Goal: Task Accomplishment & Management: Manage account settings

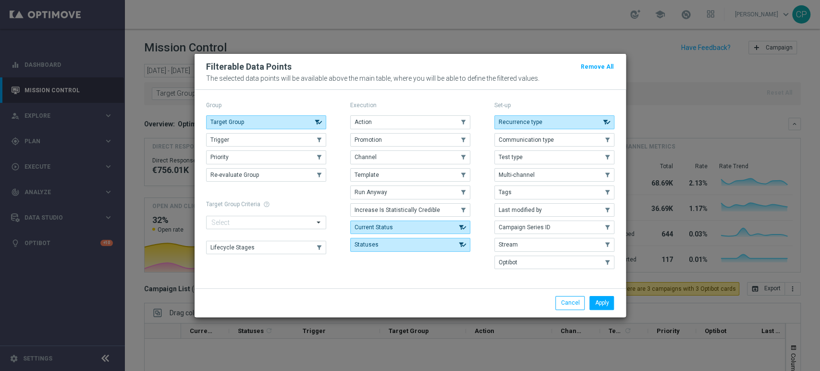
scroll to position [673, 0]
drag, startPoint x: 625, startPoint y: 57, endPoint x: 633, endPoint y: 51, distance: 9.6
click at [633, 51] on modal-container "Filterable Data Points Remove All The selected data points will be available ab…" at bounding box center [410, 185] width 820 height 371
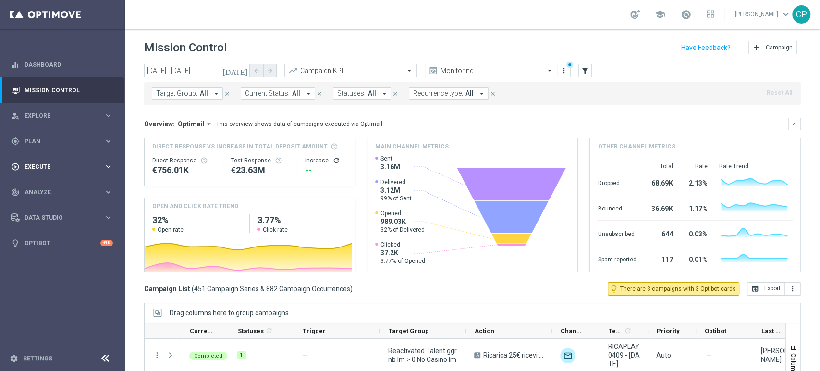
click at [44, 167] on span "Execute" at bounding box center [64, 167] width 79 height 6
click at [60, 127] on div "person_search Explore keyboard_arrow_right" at bounding box center [62, 115] width 124 height 25
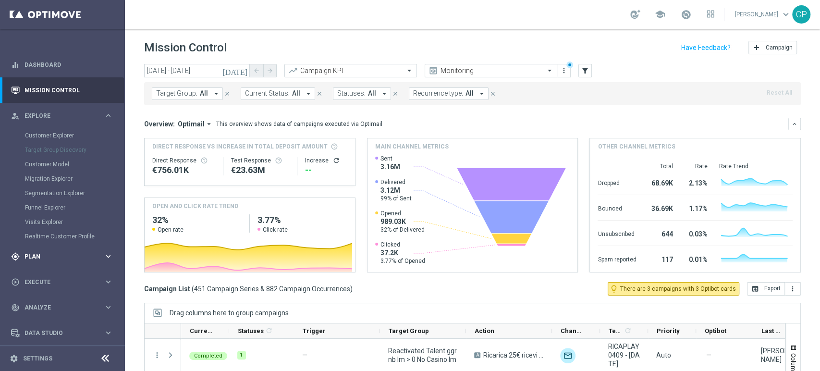
click at [47, 256] on span "Plan" at bounding box center [64, 257] width 79 height 6
click at [47, 158] on link "Target Groups" at bounding box center [62, 161] width 75 height 8
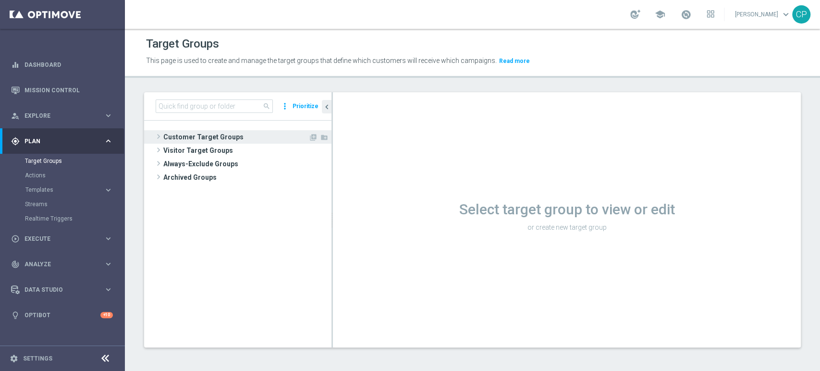
click at [187, 132] on span "Customer Target Groups" at bounding box center [235, 136] width 145 height 13
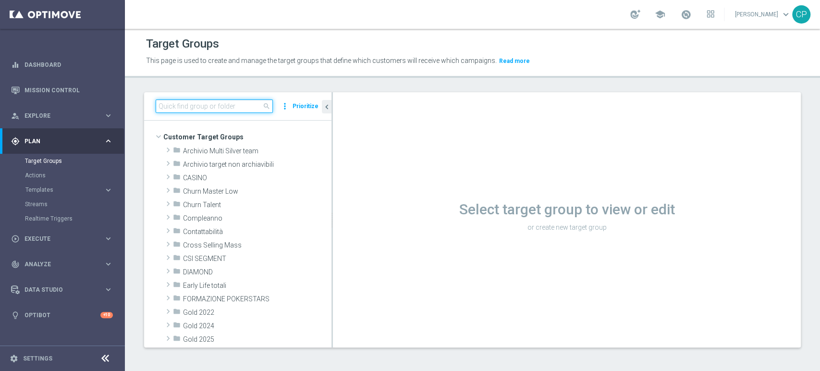
click at [220, 108] on input at bounding box center [214, 105] width 117 height 13
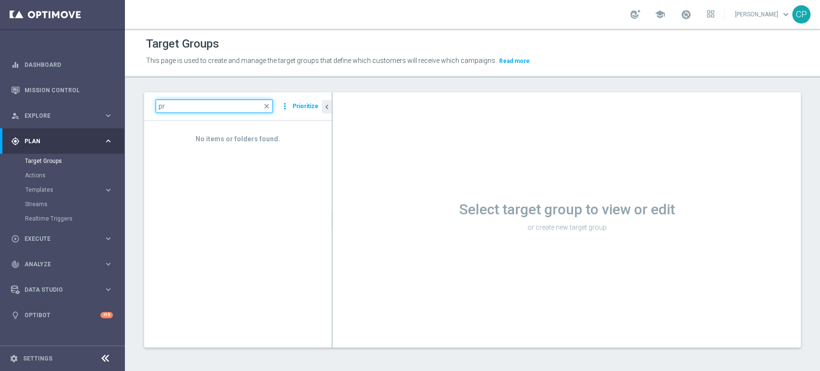
type input "p"
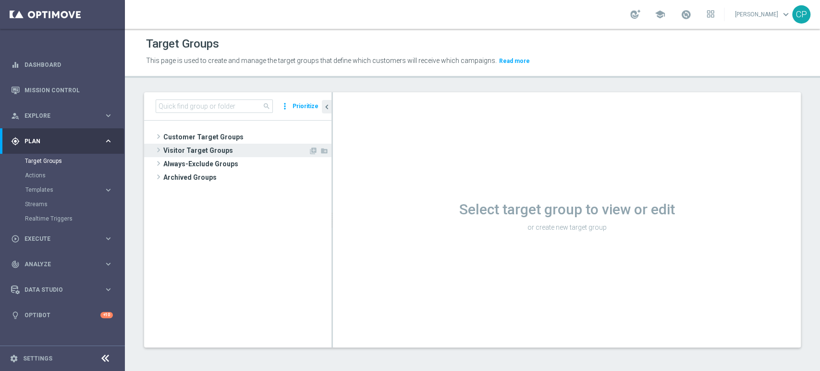
click at [196, 144] on span "Visitor Target Groups" at bounding box center [235, 150] width 145 height 13
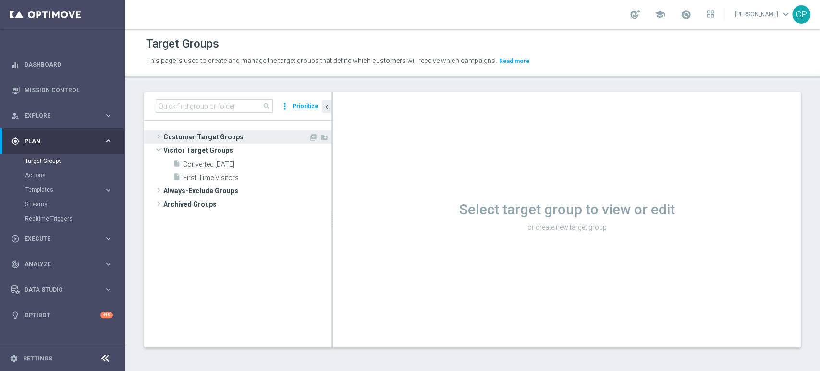
click at [200, 135] on span "Customer Target Groups" at bounding box center [235, 136] width 145 height 13
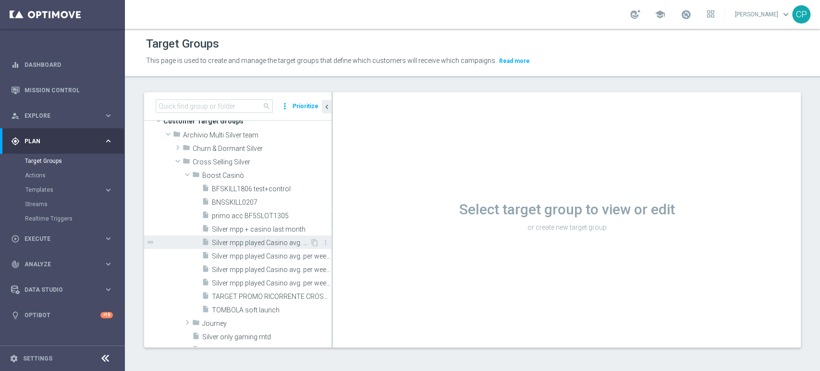
scroll to position [17, 0]
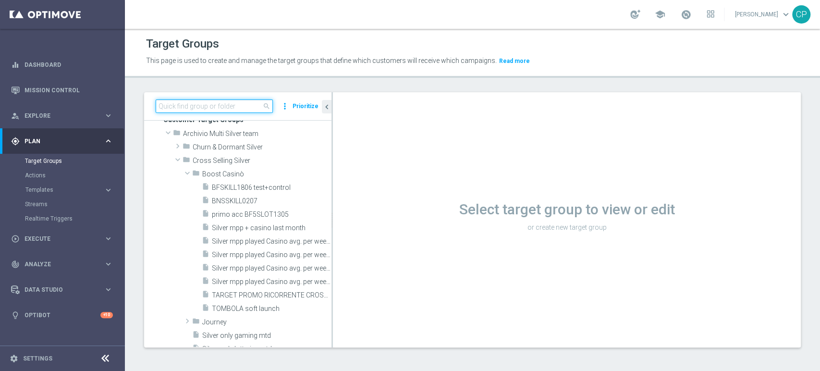
click at [233, 106] on input at bounding box center [214, 105] width 117 height 13
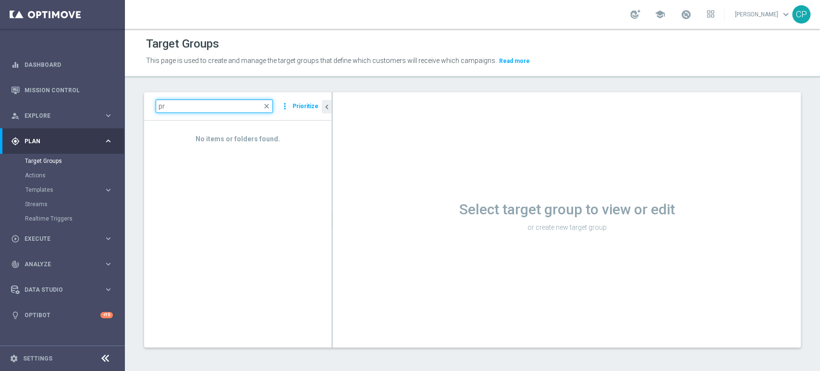
type input "p"
type input "c"
type input "x chiara"
click at [138, 141] on div "x chiara close more_vert Prioritize No items or folders found. chevron_left Sel…" at bounding box center [472, 227] width 695 height 270
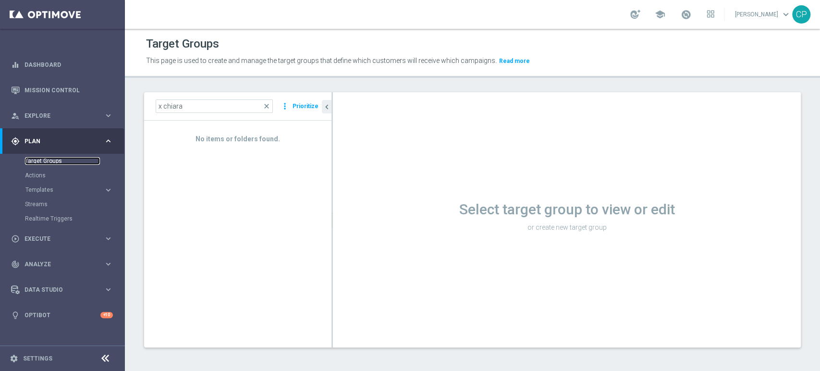
click at [49, 159] on link "Target Groups" at bounding box center [62, 161] width 75 height 8
click at [270, 107] on span "close" at bounding box center [267, 106] width 8 height 8
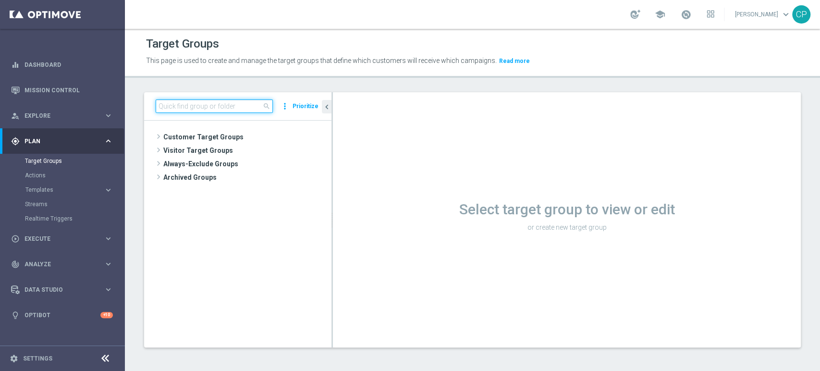
click at [216, 110] on input at bounding box center [214, 105] width 117 height 13
type input "p"
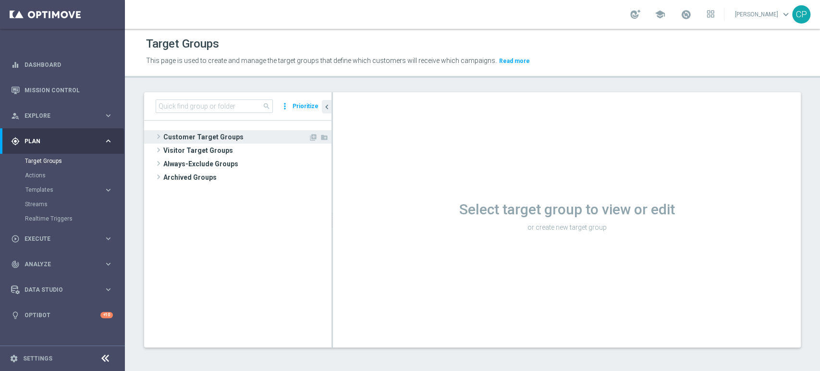
click at [185, 134] on span "Customer Target Groups" at bounding box center [235, 136] width 145 height 13
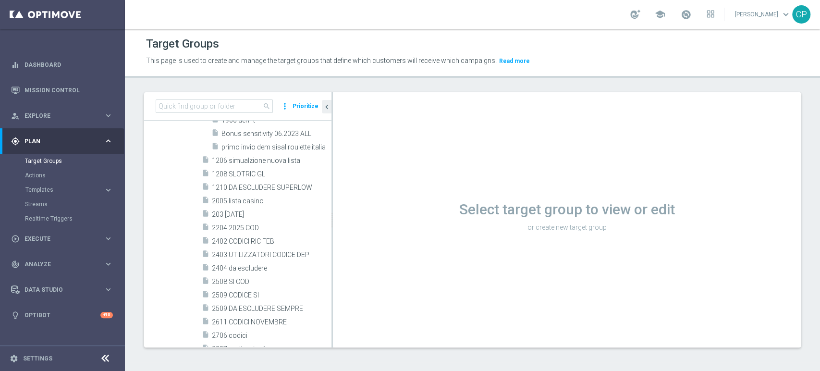
scroll to position [1274, 0]
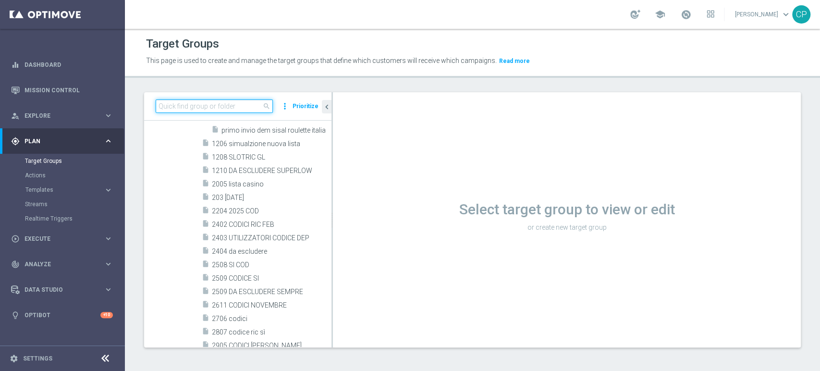
click at [198, 104] on input at bounding box center [214, 105] width 117 height 13
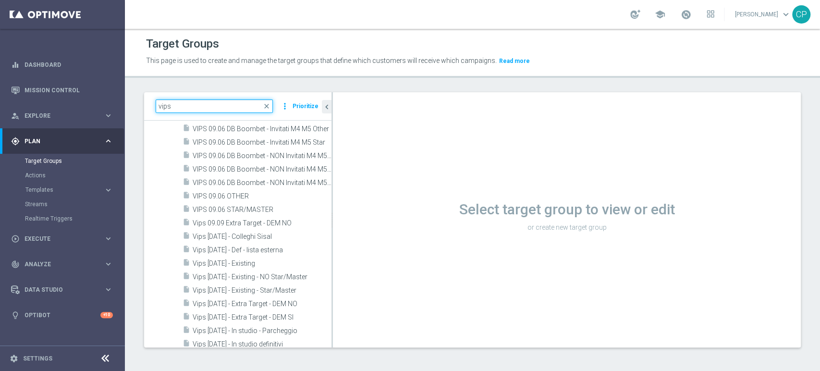
scroll to position [575, 0]
click at [189, 103] on input "vips" at bounding box center [214, 105] width 117 height 13
type input "v"
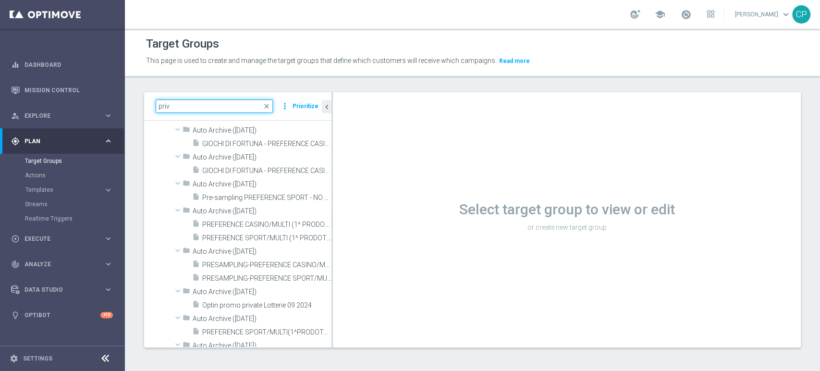
scroll to position [1422, 0]
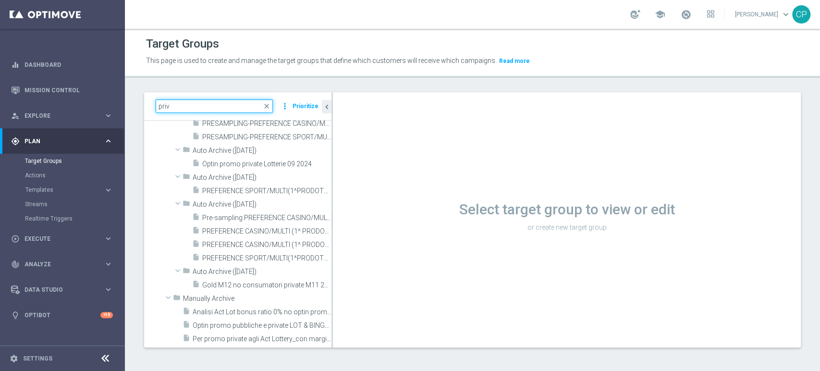
click at [170, 100] on input "priv" at bounding box center [214, 105] width 117 height 13
drag, startPoint x: 174, startPoint y: 107, endPoint x: 53, endPoint y: 94, distance: 121.8
click at [53, 94] on main "equalizer Dashboard Mission Control" at bounding box center [410, 185] width 820 height 371
type input "effettivi"
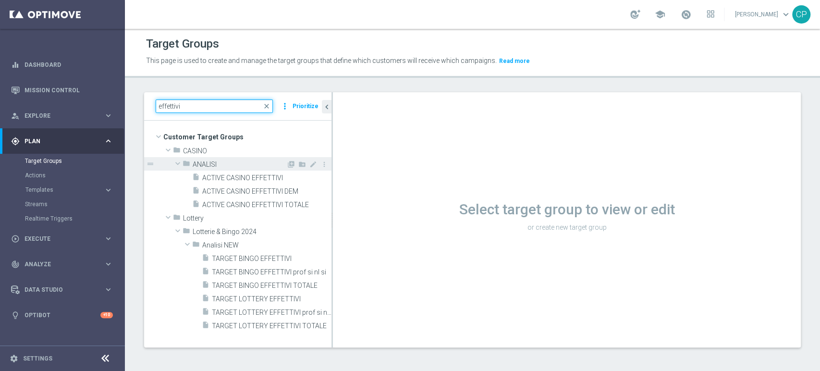
scroll to position [0, 0]
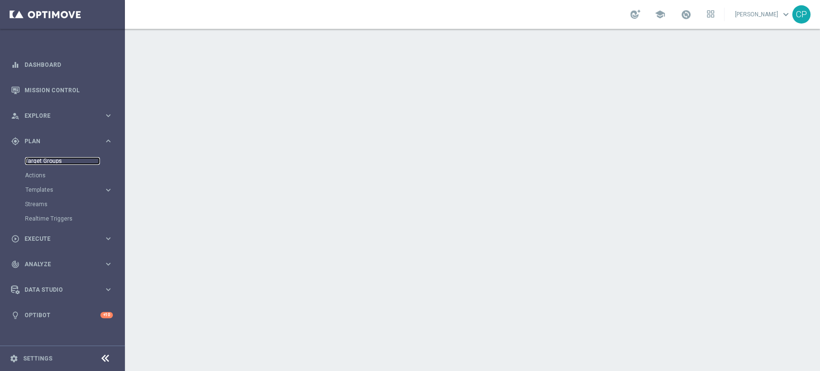
click at [48, 160] on link "Target Groups" at bounding box center [62, 161] width 75 height 8
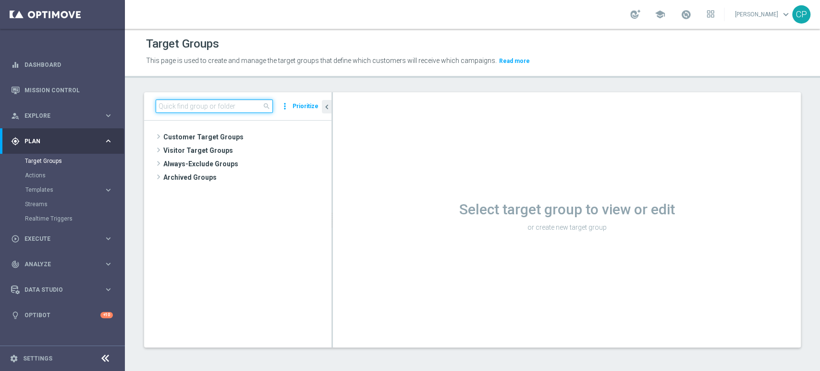
click at [178, 106] on input at bounding box center [214, 105] width 117 height 13
paste input "Privilege effettivi 25.09 x chiara"
type input "Privilege effettivi 25.09 x chiara"
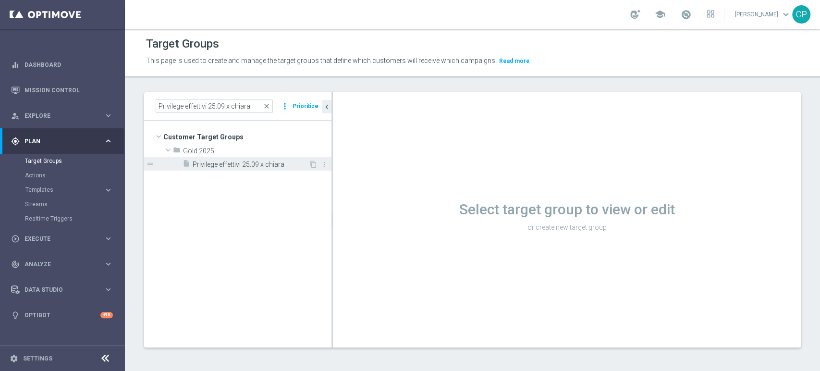
click at [241, 163] on span "Privilege effettivi 25.09 x chiara" at bounding box center [251, 164] width 116 height 8
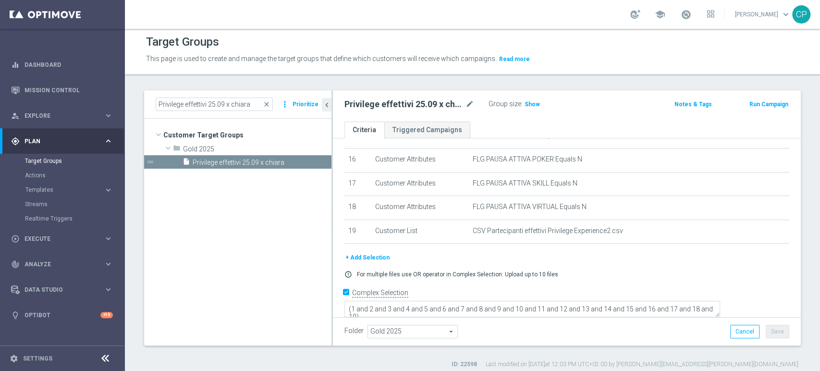
scroll to position [8, 0]
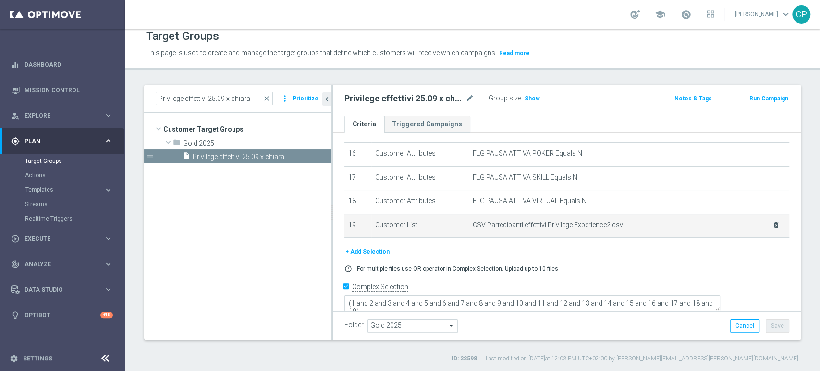
click at [773, 227] on icon "delete_forever" at bounding box center [777, 225] width 8 height 8
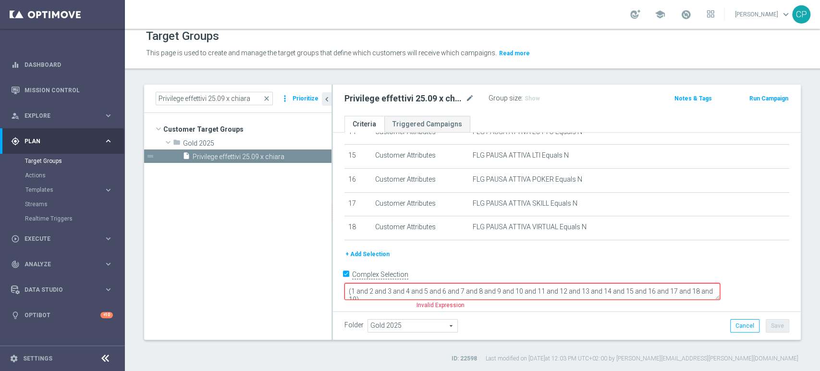
scroll to position [343, 0]
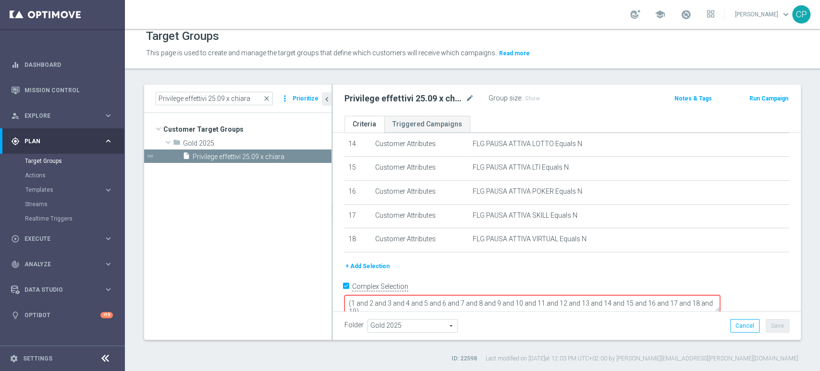
click at [374, 268] on button "+ Add Selection" at bounding box center [367, 266] width 46 height 11
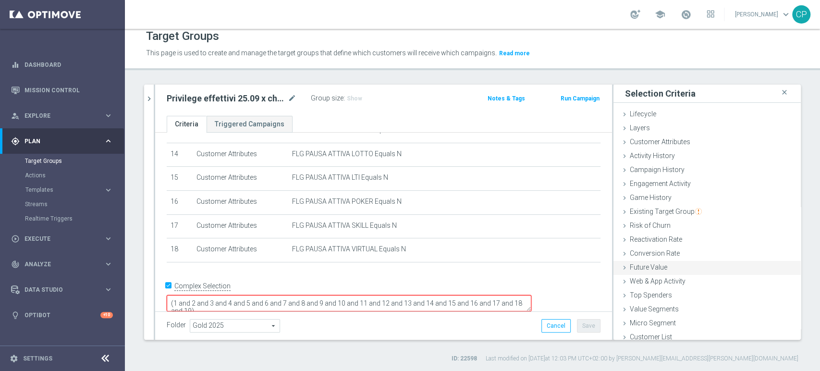
scroll to position [5, 0]
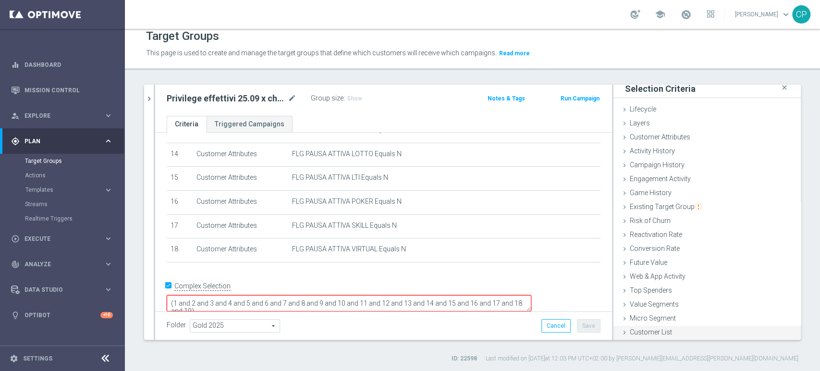
click at [648, 332] on span "Customer List" at bounding box center [651, 332] width 42 height 8
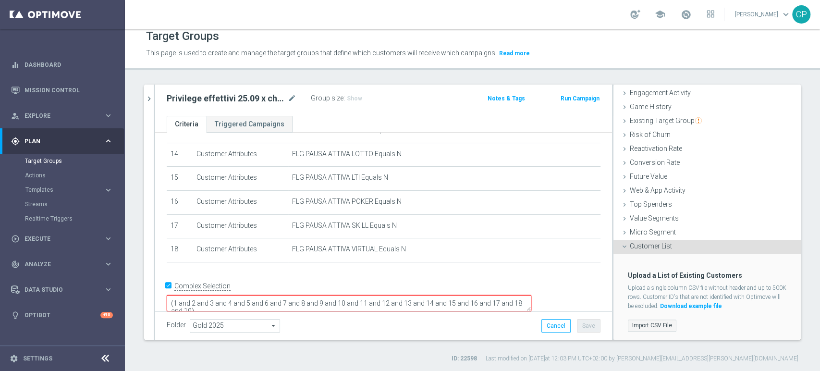
click at [647, 322] on label "Import CSV File" at bounding box center [652, 325] width 49 height 12
click at [0, 0] on input "Import CSV File" at bounding box center [0, 0] width 0 height 0
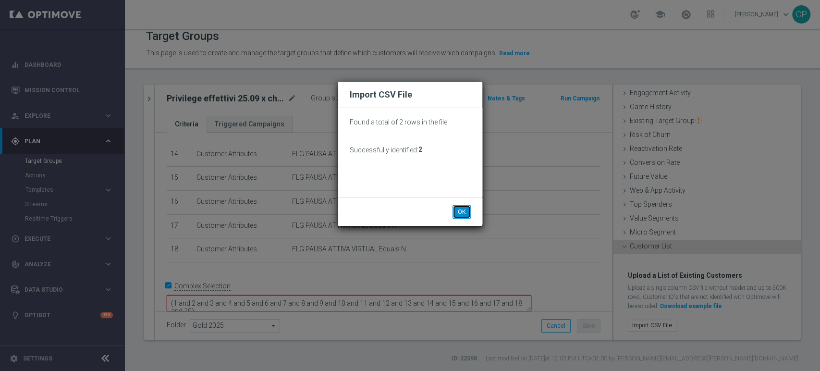
click at [463, 212] on button "OK" at bounding box center [462, 211] width 18 height 13
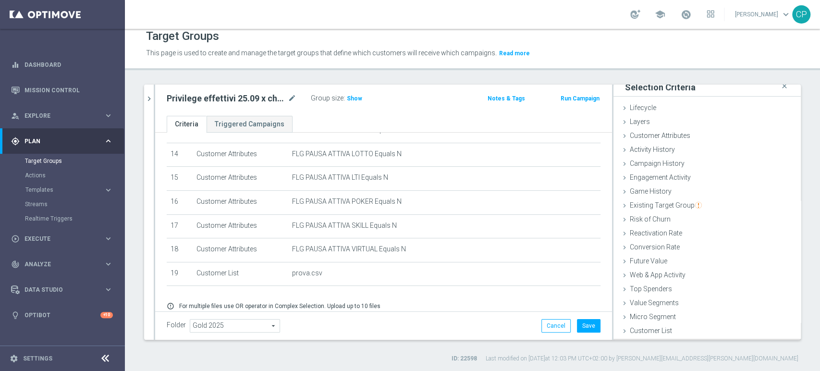
scroll to position [5, 0]
click at [351, 98] on span "Show" at bounding box center [354, 98] width 15 height 7
click at [347, 98] on span "1" at bounding box center [349, 99] width 5 height 9
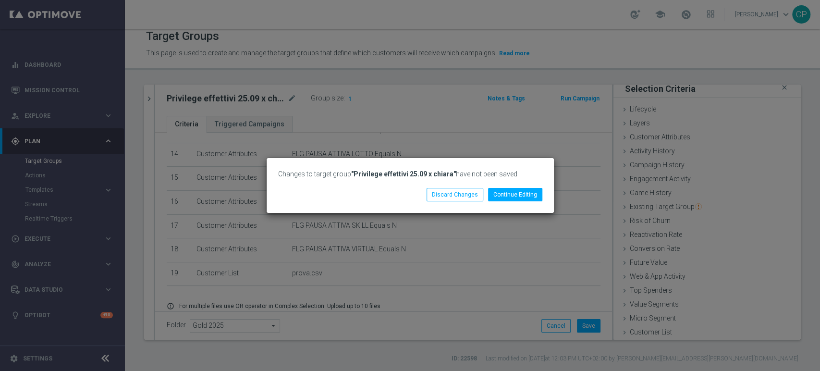
click at [369, 75] on div "Changes to target group "Privilege effettivi 25.09 x chiara" have not been save…" at bounding box center [410, 185] width 820 height 371
click at [441, 196] on button "Discard Changes" at bounding box center [455, 194] width 57 height 13
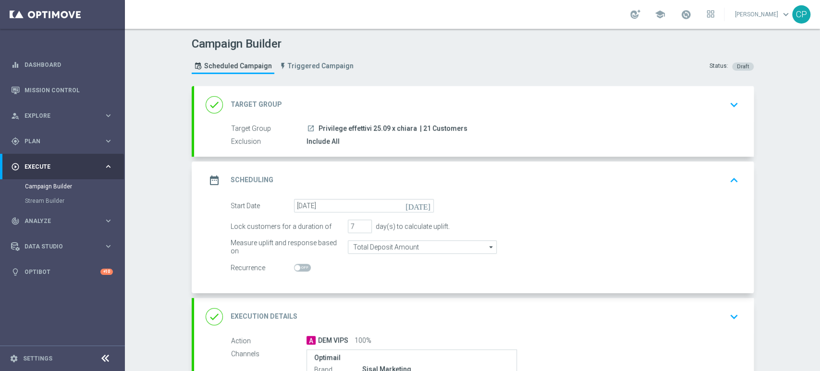
scroll to position [166, 0]
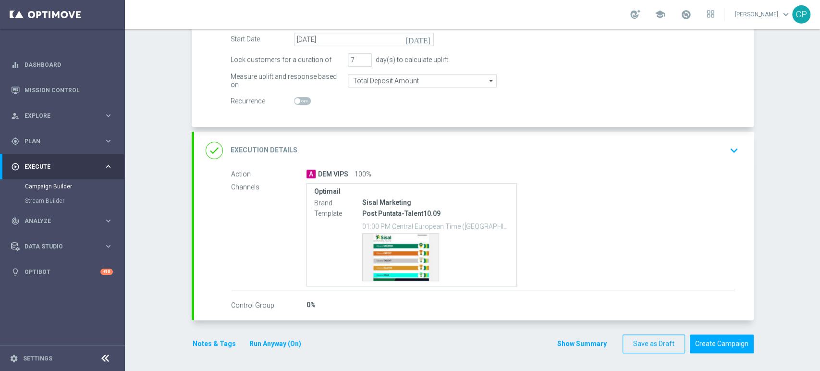
click at [174, 86] on div "Campaign Builder Scheduled Campaign Triggered Campaign Status: Draft done Targe…" at bounding box center [472, 200] width 695 height 342
click at [155, 133] on div "Campaign Builder Scheduled Campaign Triggered Campaign Status: Draft done Targe…" at bounding box center [472, 200] width 695 height 342
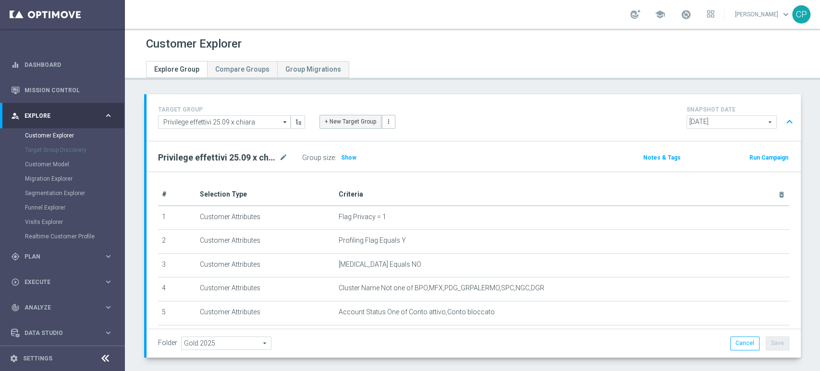
click at [344, 120] on button "+ New Target Group" at bounding box center [350, 121] width 62 height 13
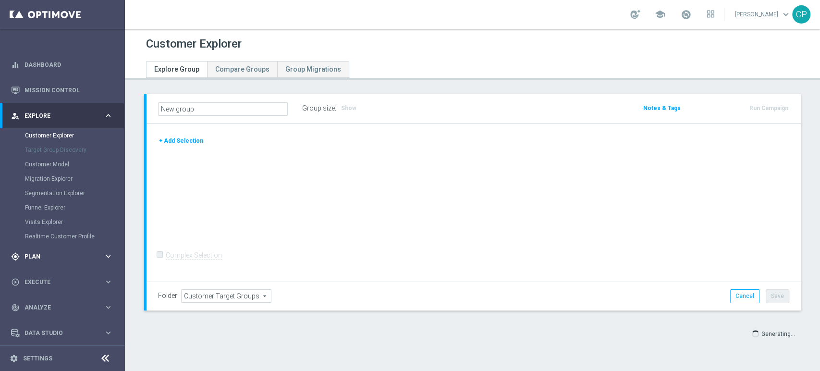
click at [61, 259] on span "Plan" at bounding box center [64, 257] width 79 height 6
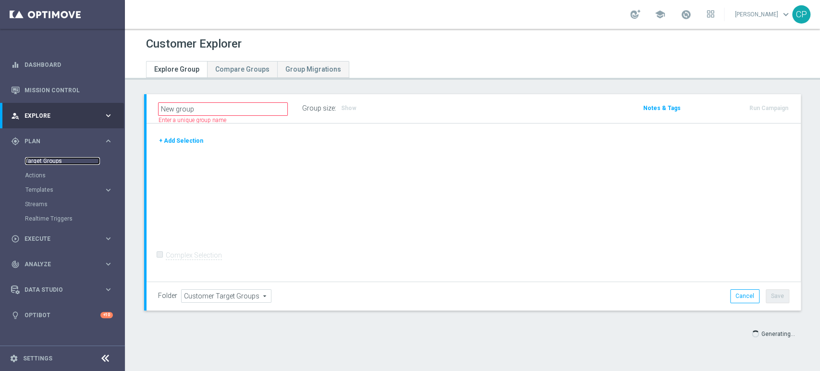
click at [45, 160] on link "Target Groups" at bounding box center [62, 161] width 75 height 8
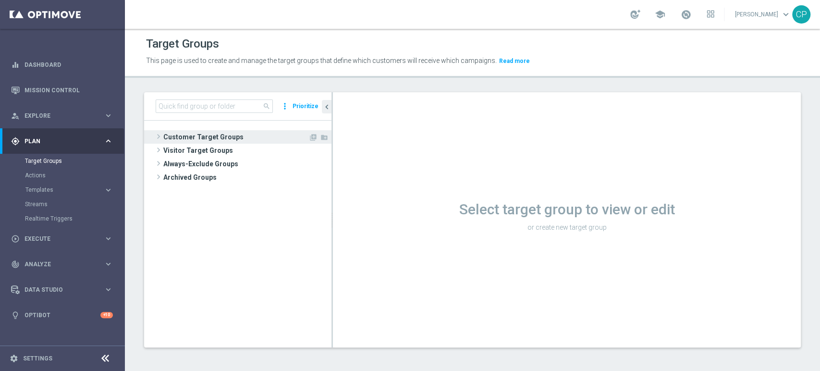
click at [192, 132] on span "Customer Target Groups" at bounding box center [235, 136] width 145 height 13
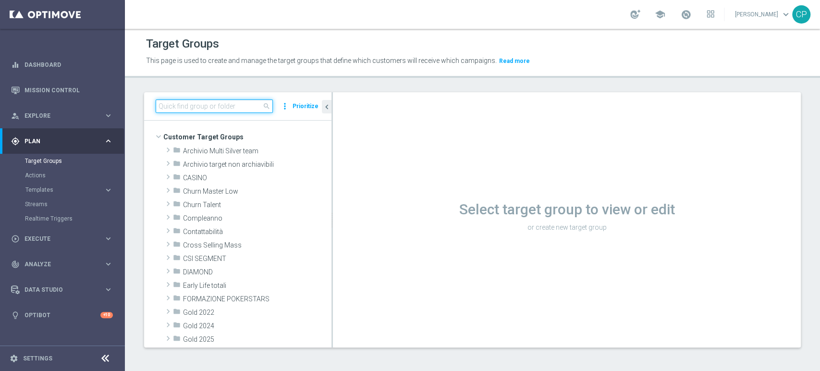
click at [204, 103] on input at bounding box center [214, 105] width 117 height 13
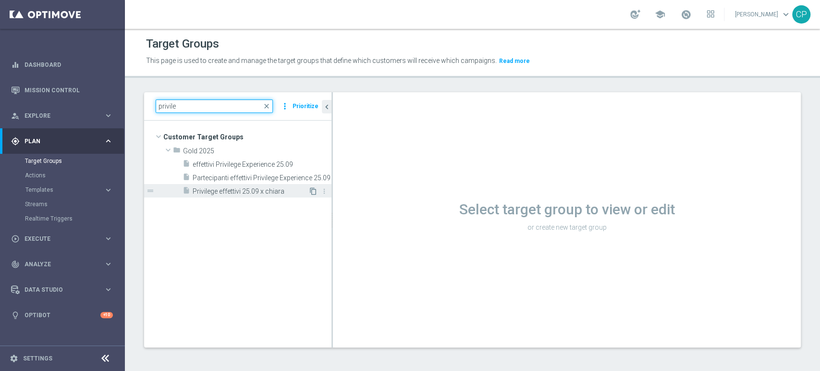
type input "privile"
click at [314, 192] on icon "content_copy" at bounding box center [313, 191] width 8 height 8
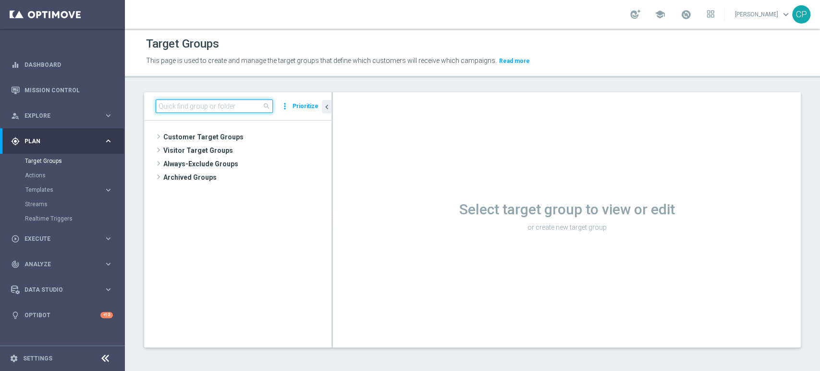
click at [219, 110] on input at bounding box center [214, 105] width 117 height 13
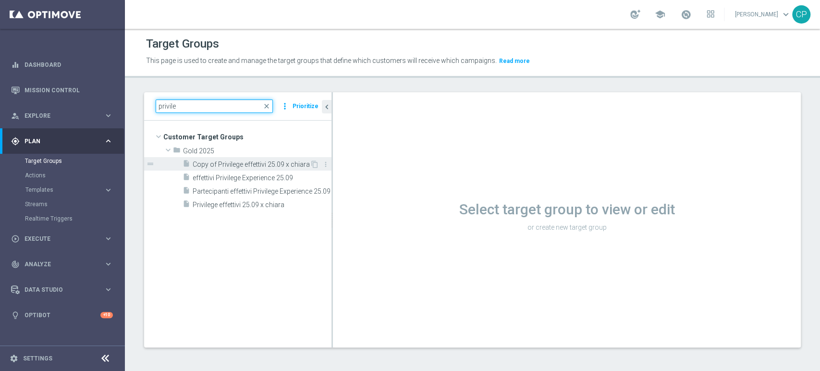
type input "privile"
click at [282, 164] on span "Copy of Privilege effettivi 25.09 x chiara" at bounding box center [251, 164] width 117 height 8
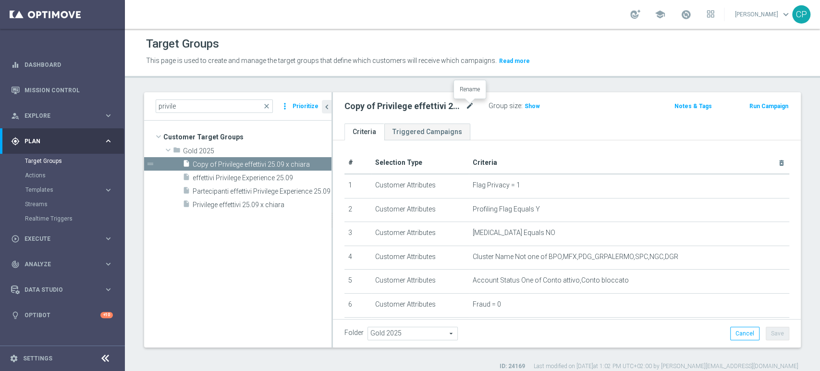
click at [468, 105] on icon "mode_edit" at bounding box center [470, 106] width 9 height 12
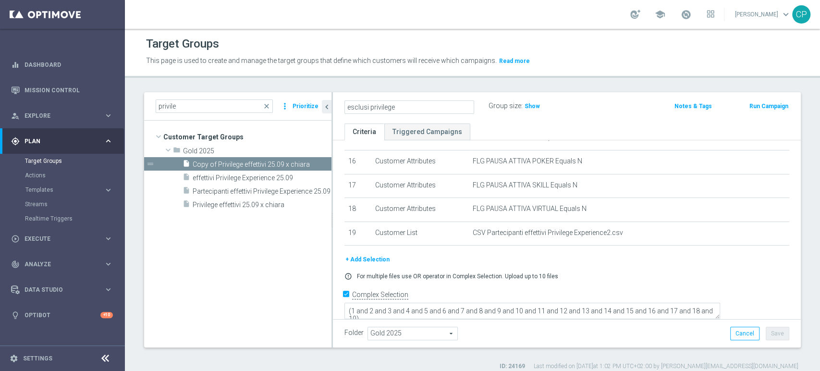
scroll to position [8, 0]
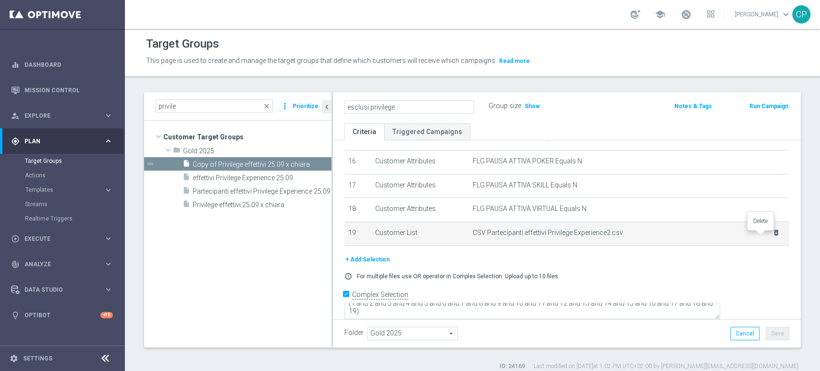
type input "esclusi privilege"
click at [773, 234] on icon "delete_forever" at bounding box center [777, 233] width 8 height 8
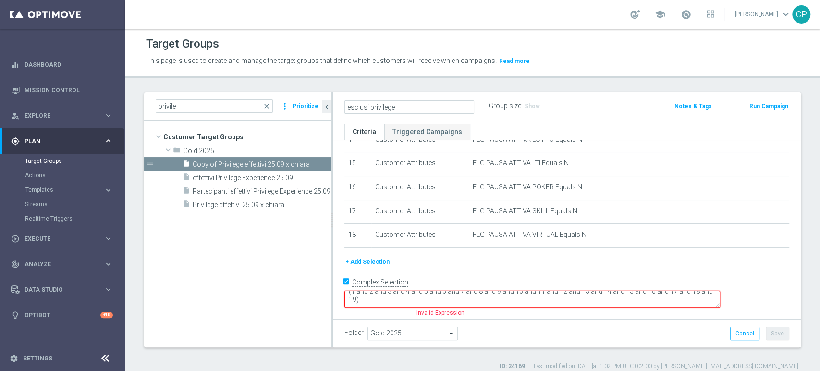
scroll to position [343, 0]
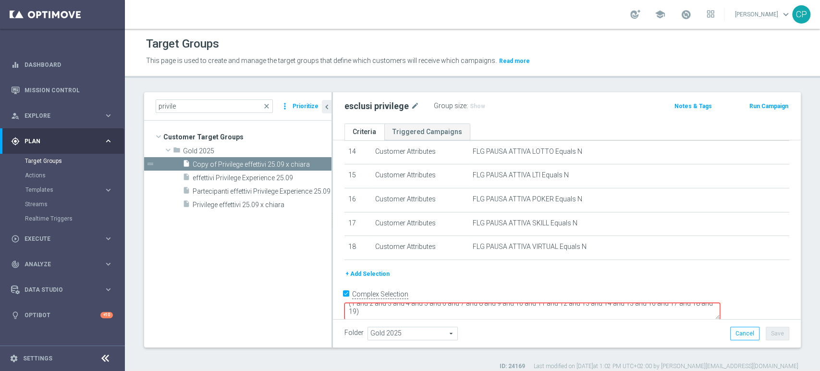
click at [371, 272] on button "+ Add Selection" at bounding box center [367, 274] width 46 height 11
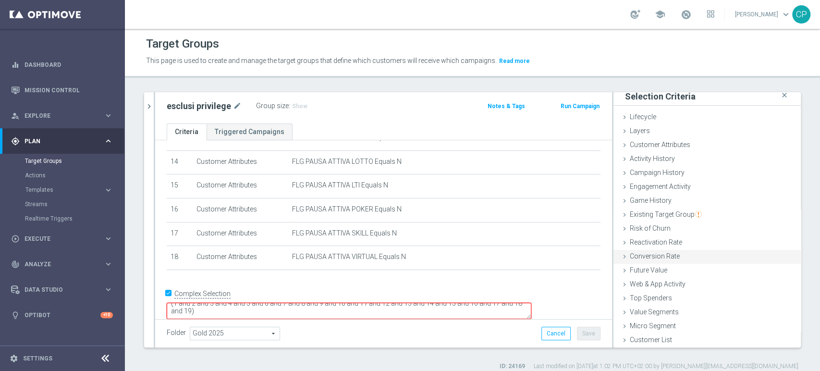
scroll to position [8, 0]
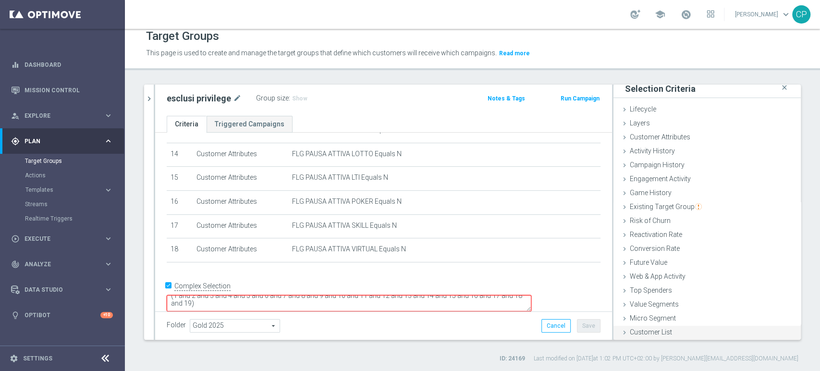
click at [623, 336] on div "Customer List done" at bounding box center [706, 333] width 187 height 14
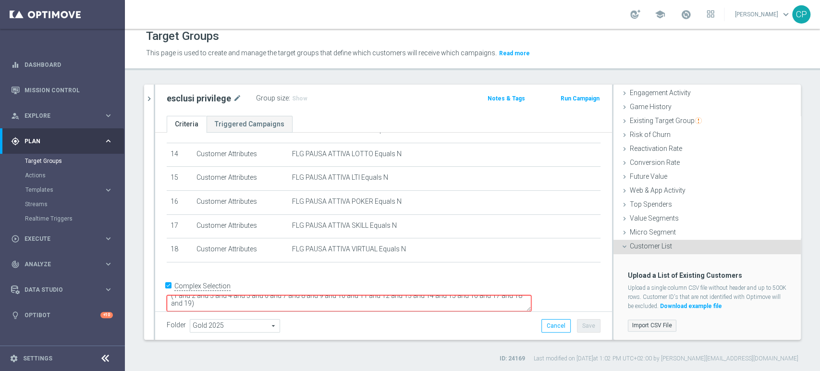
click at [651, 322] on label "Import CSV File" at bounding box center [652, 325] width 49 height 12
click at [0, 0] on input "Import CSV File" at bounding box center [0, 0] width 0 height 0
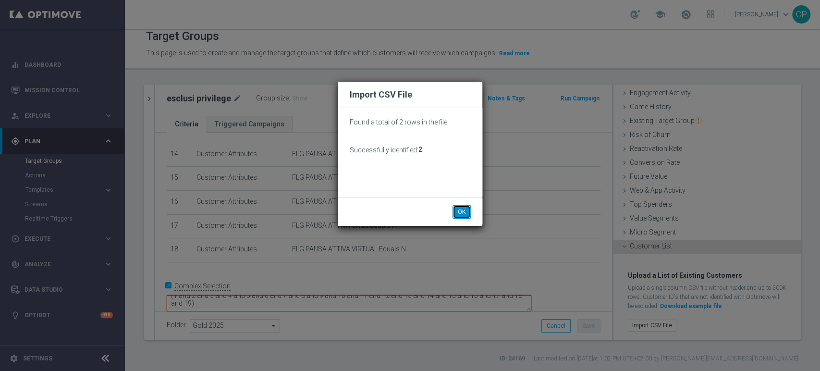
click at [457, 213] on button "OK" at bounding box center [462, 211] width 18 height 13
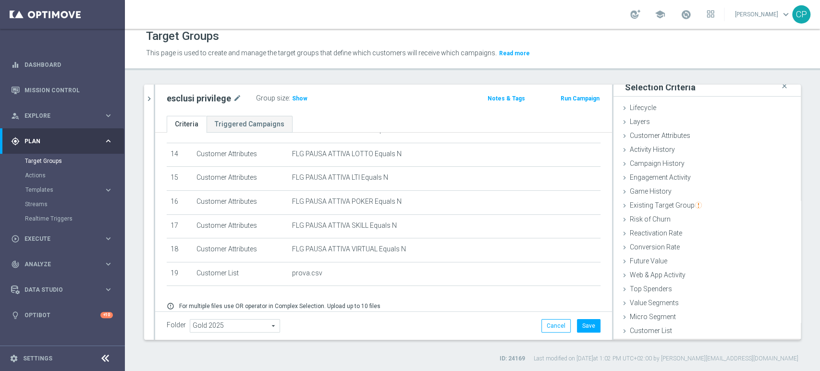
scroll to position [5, 0]
click at [582, 325] on button "Save" at bounding box center [589, 325] width 24 height 13
click at [297, 100] on span "Show" at bounding box center [299, 98] width 15 height 7
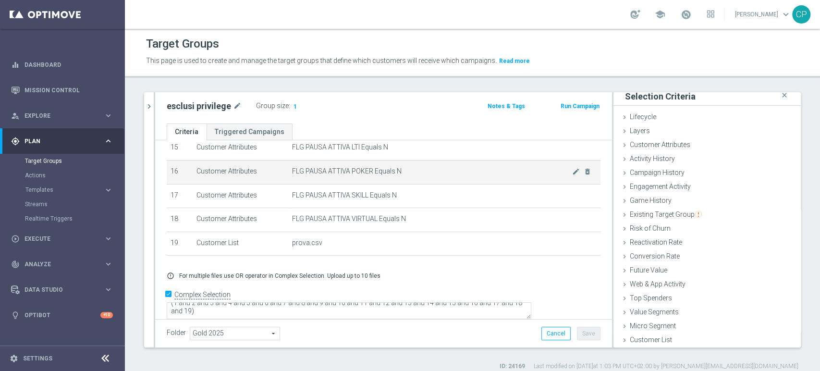
scroll to position [8, 0]
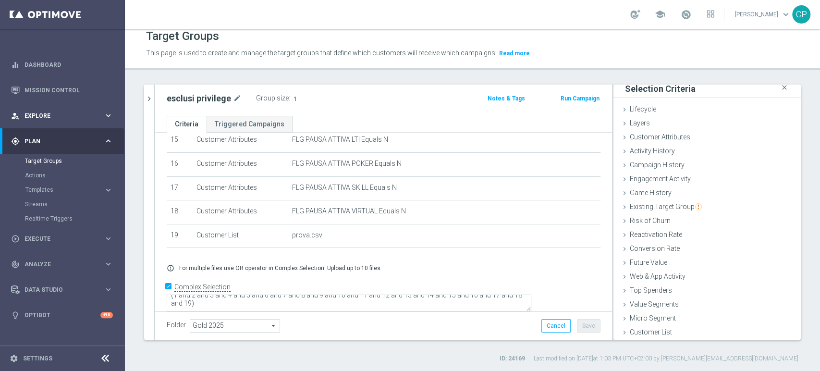
click at [101, 117] on span "Explore" at bounding box center [64, 116] width 79 height 6
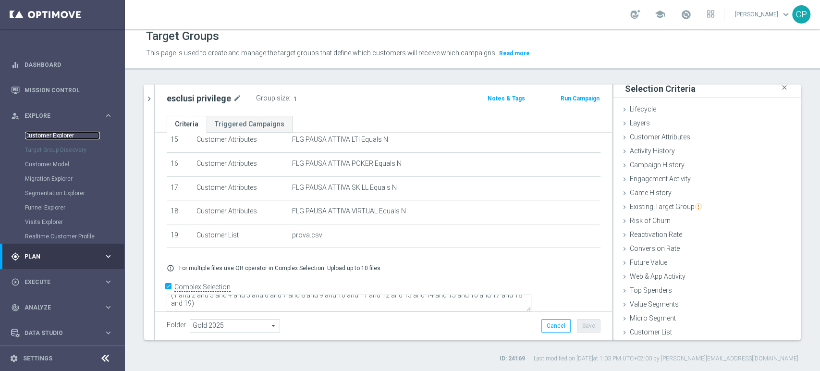
click at [61, 135] on link "Customer Explorer" at bounding box center [62, 136] width 75 height 8
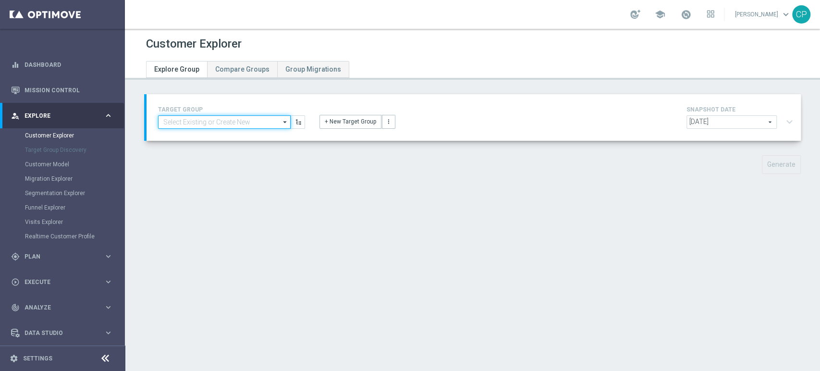
click at [219, 121] on input at bounding box center [224, 121] width 133 height 13
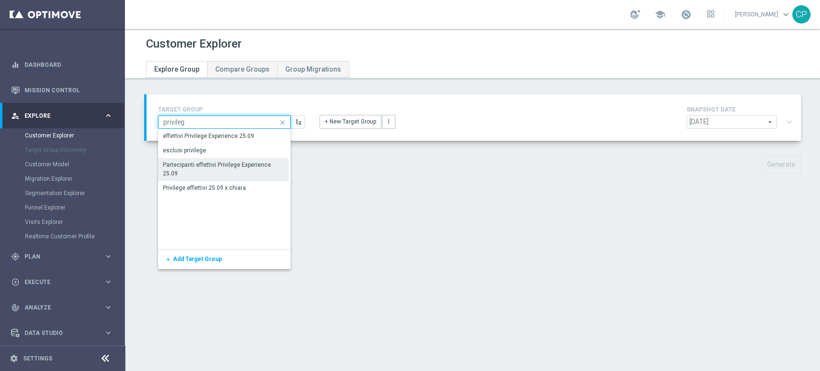
type input "privileg"
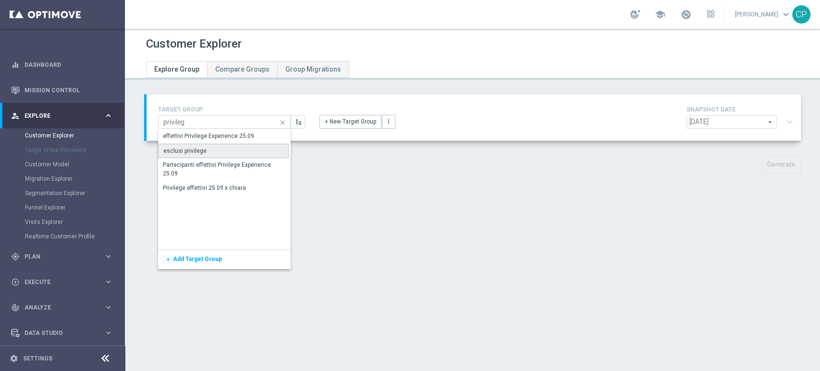
click at [218, 149] on div "esclusi privilege" at bounding box center [223, 151] width 131 height 14
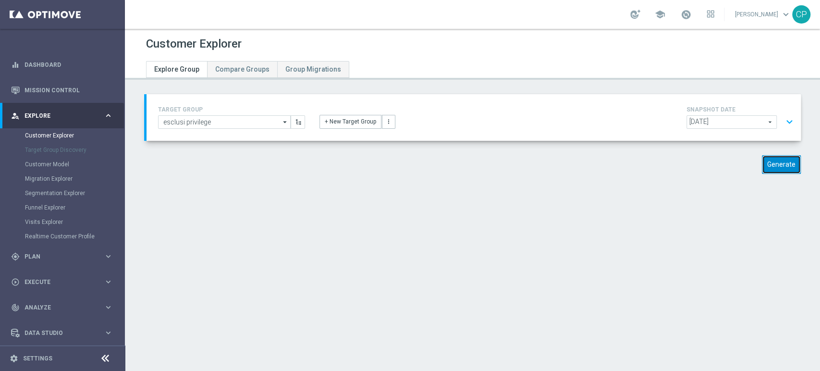
click at [774, 168] on button "Generate" at bounding box center [781, 164] width 39 height 19
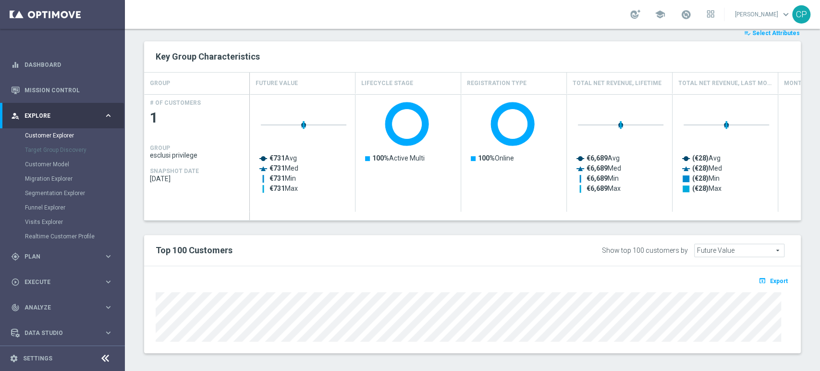
scroll to position [165, 0]
